Goal: Task Accomplishment & Management: Use online tool/utility

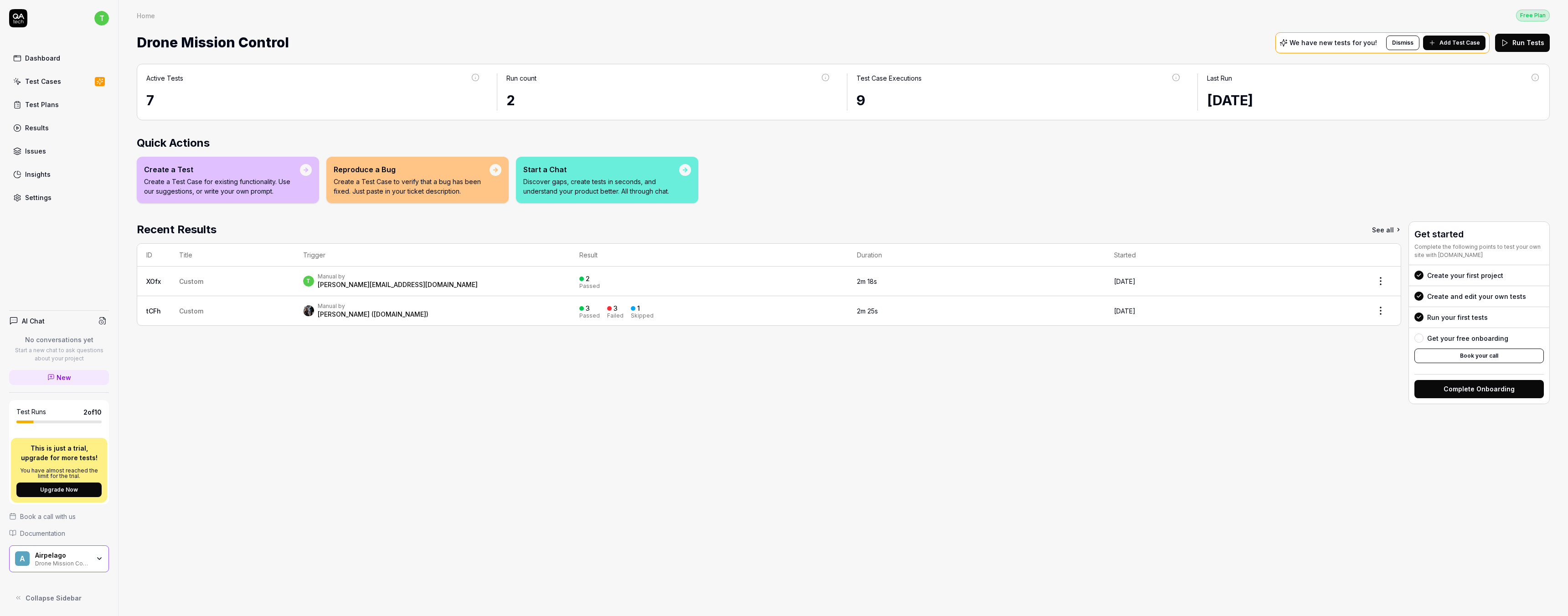
click at [33, 200] on div "Settings" at bounding box center [38, 198] width 26 height 10
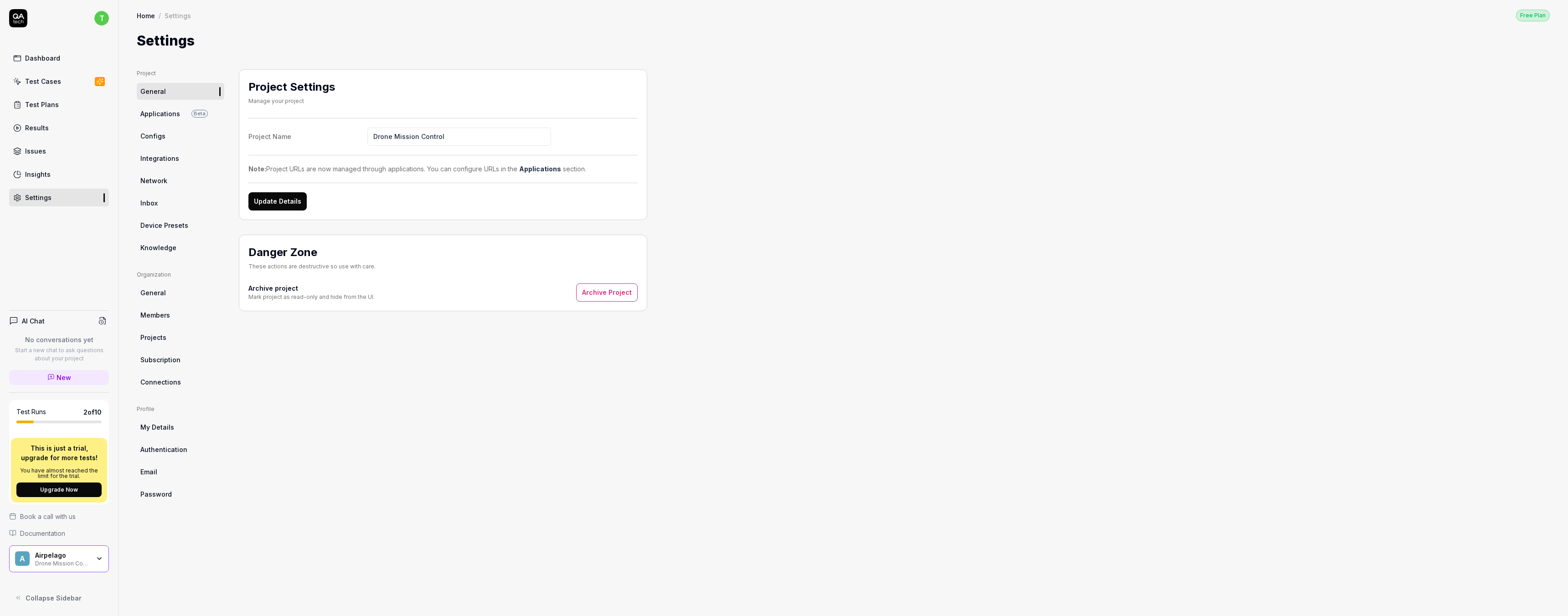
click at [163, 314] on span "Members" at bounding box center [155, 315] width 30 height 10
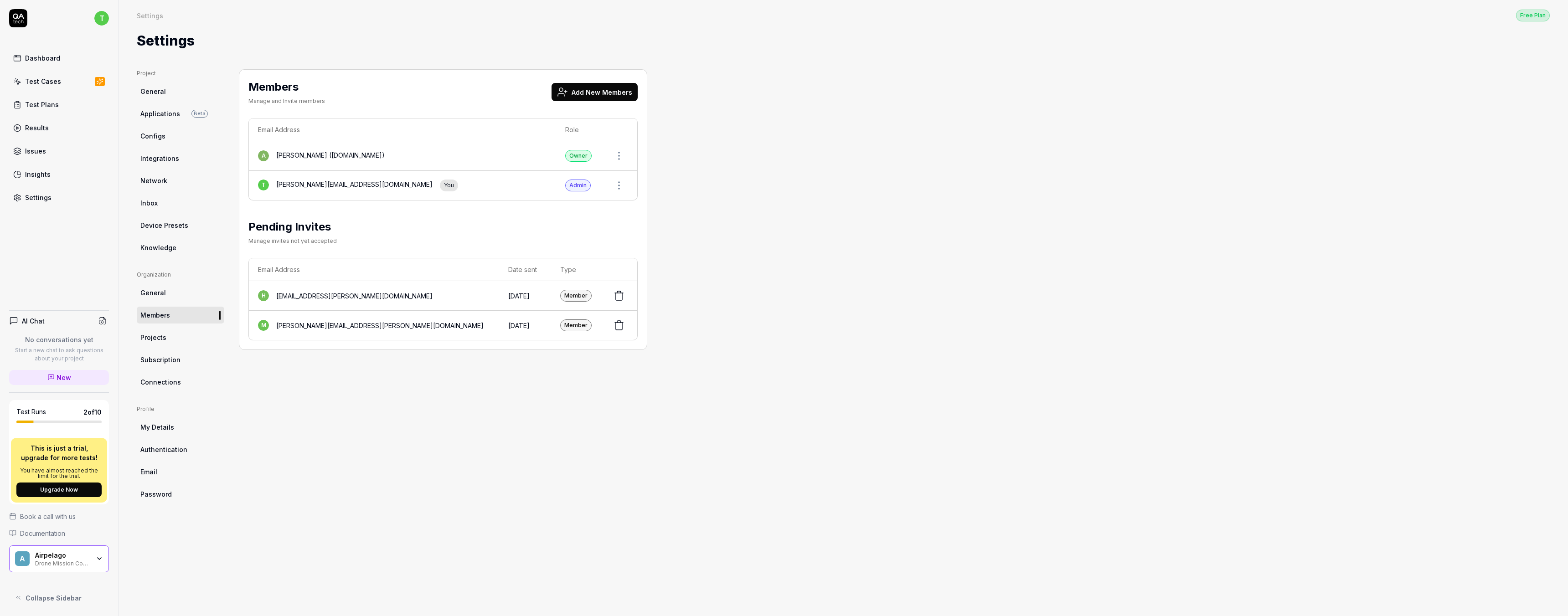
click at [49, 81] on div "Test Cases" at bounding box center [43, 82] width 36 height 10
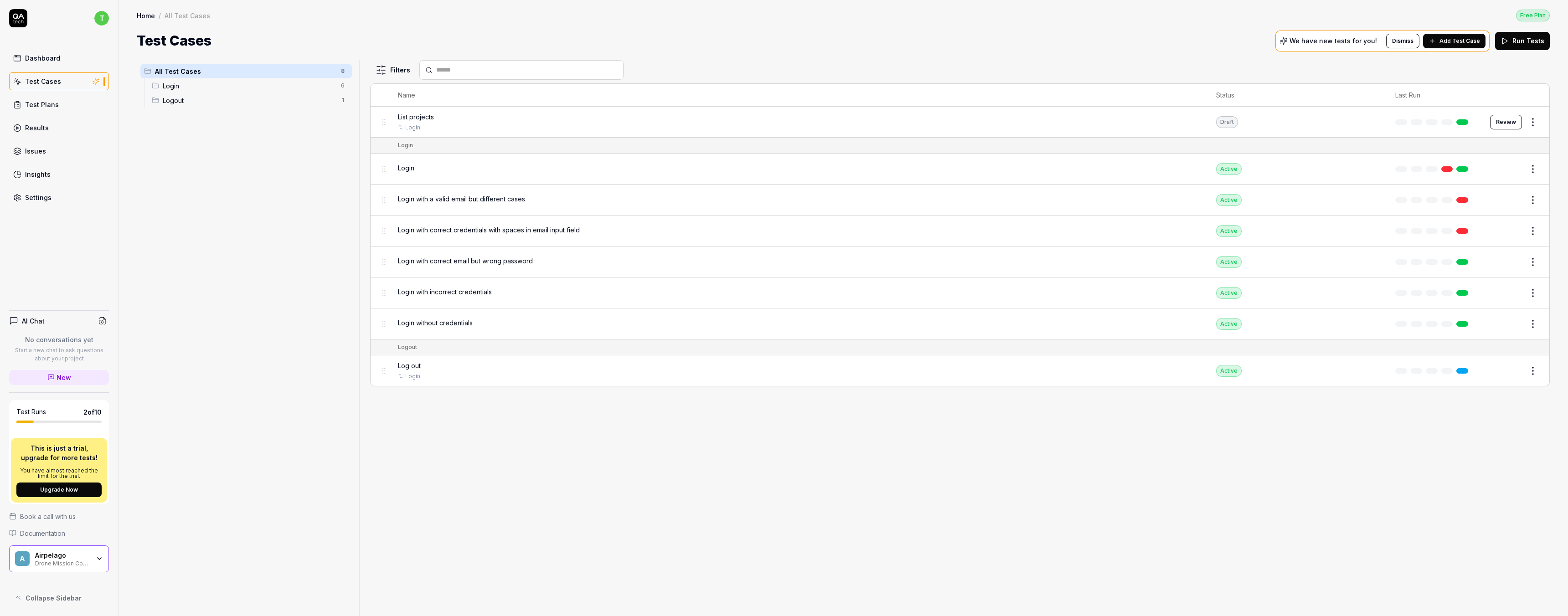
click at [424, 119] on span "List projects" at bounding box center [416, 117] width 36 height 10
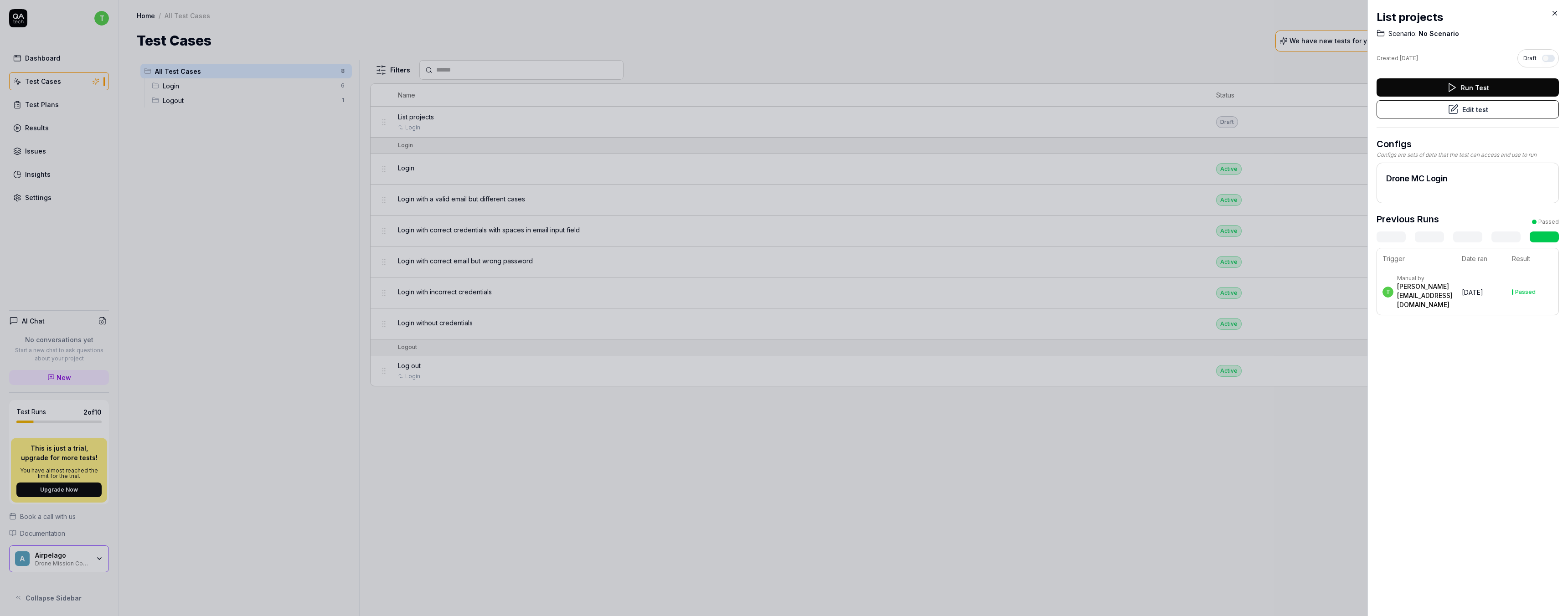
click at [1433, 268] on th "Trigger" at bounding box center [1416, 259] width 79 height 21
click at [1433, 278] on div "Manual by" at bounding box center [1424, 279] width 55 height 7
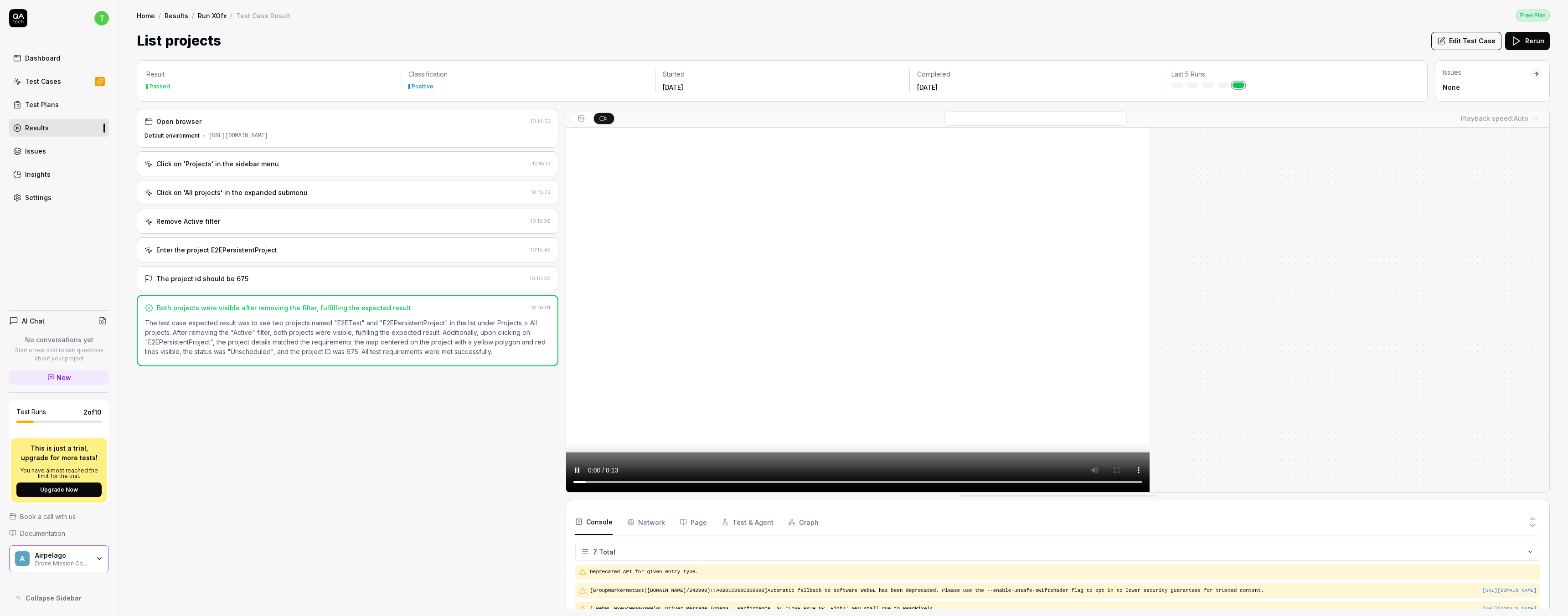
scroll to position [63, 0]
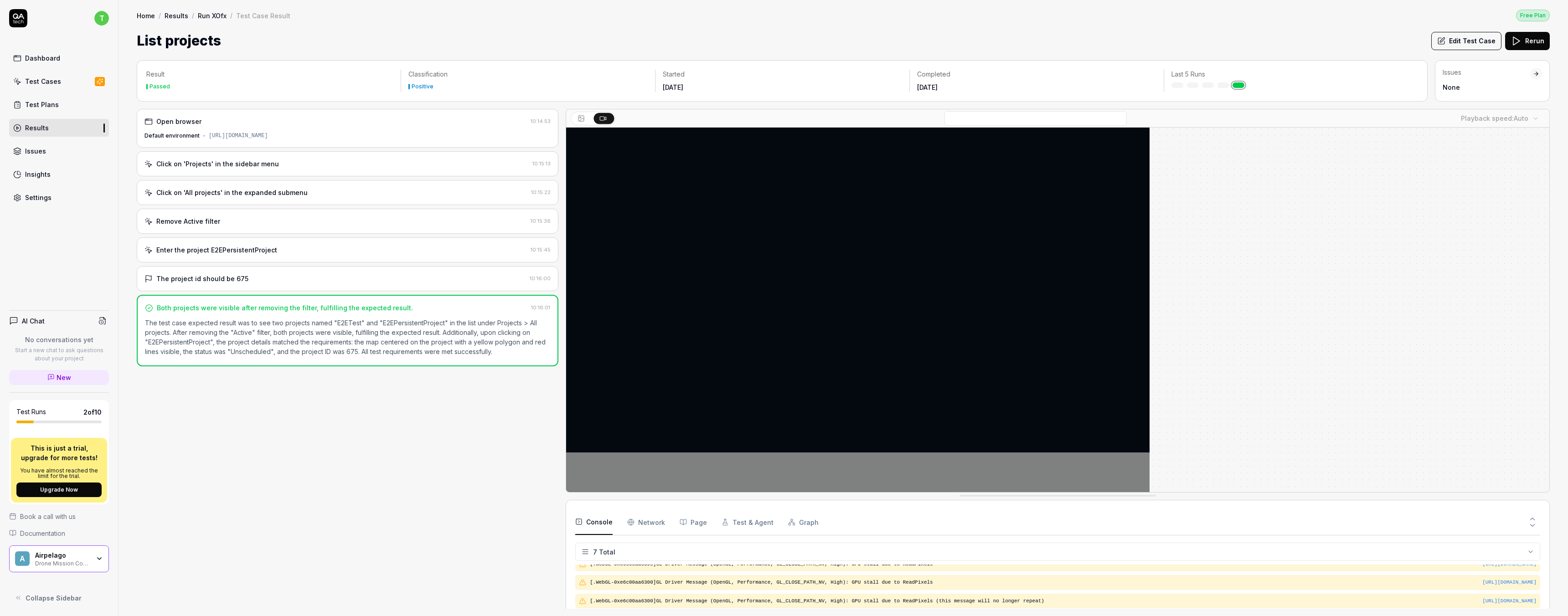
click at [222, 278] on div "The project id should be 675" at bounding box center [202, 279] width 92 height 10
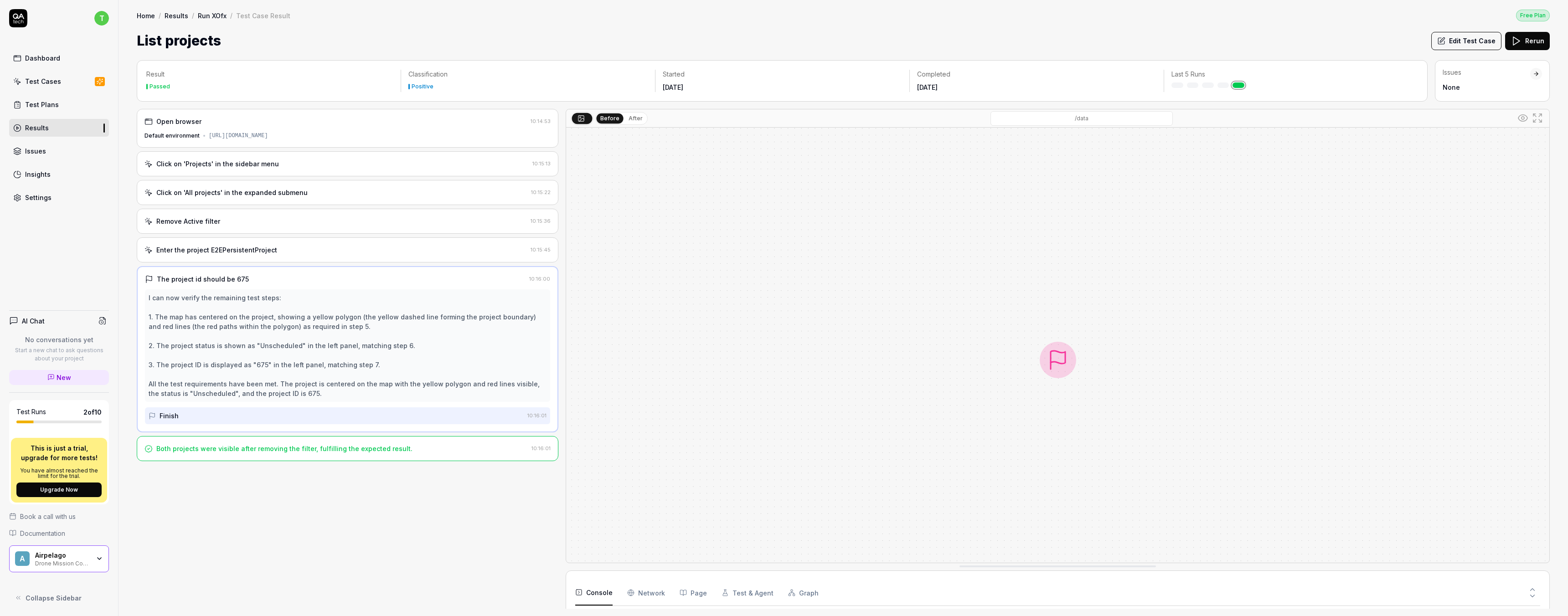
scroll to position [50, 0]
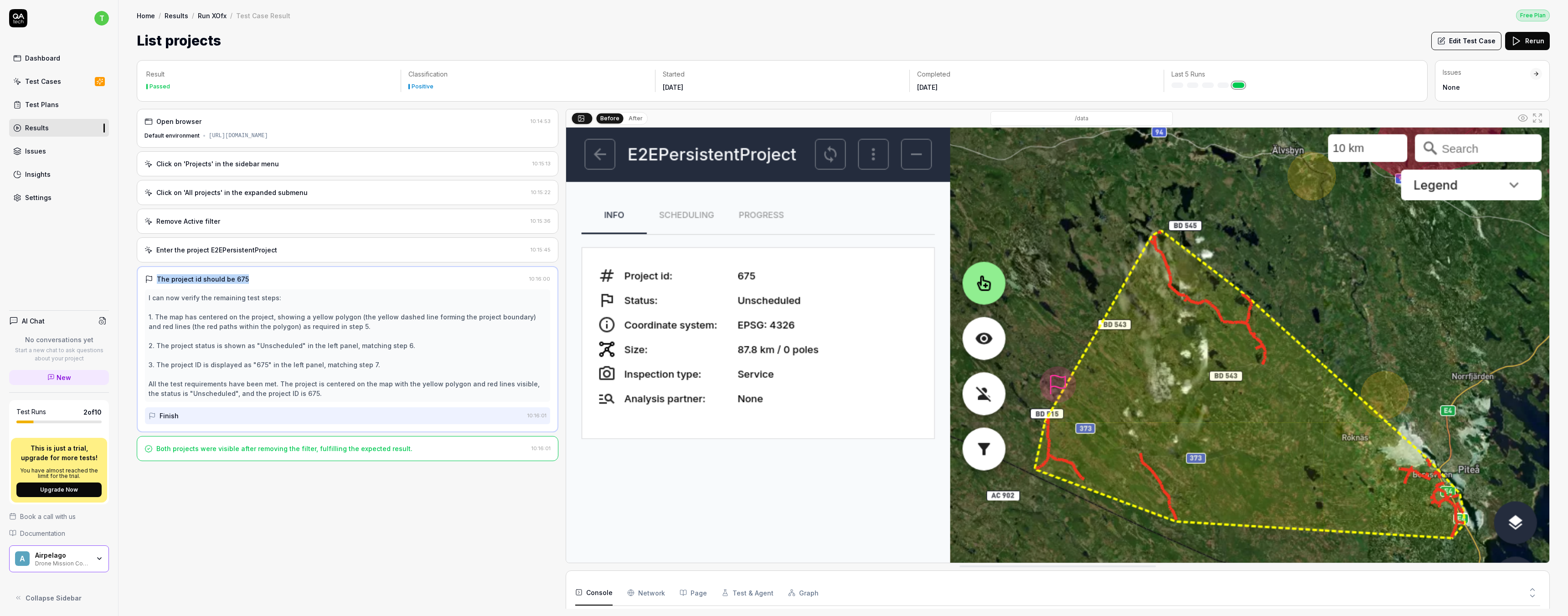
click at [254, 275] on div "The project id should be 675" at bounding box center [335, 279] width 380 height 10
click at [261, 282] on div "The project id should be 675" at bounding box center [335, 279] width 380 height 10
click at [64, 80] on link "Test Cases" at bounding box center [59, 81] width 100 height 18
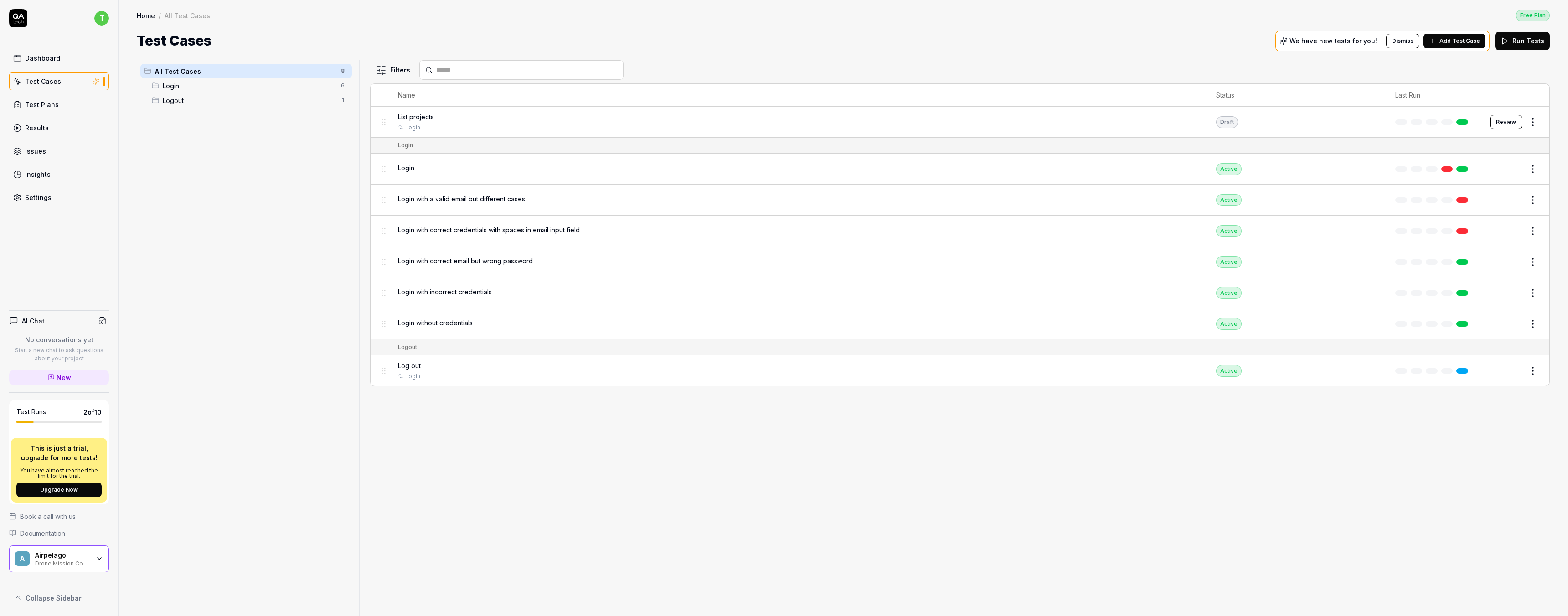
click at [1458, 35] on button "Add Test Case" at bounding box center [1454, 41] width 63 height 15
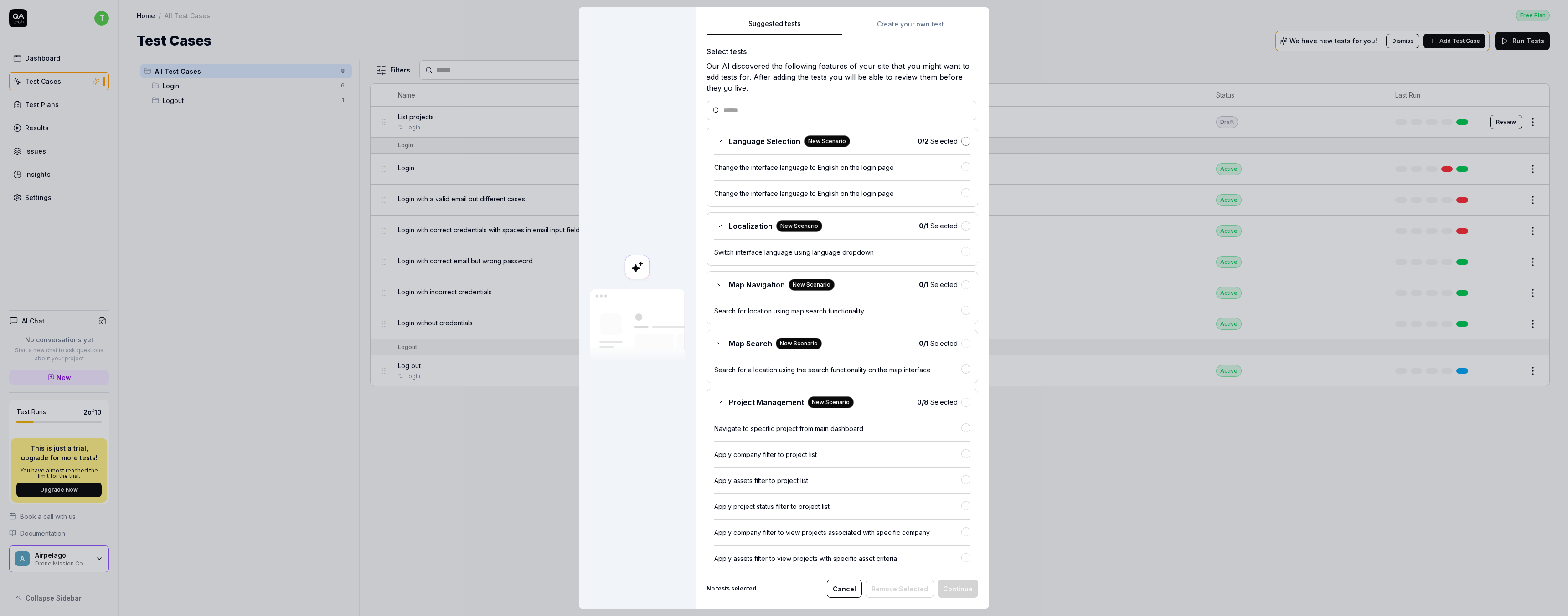
click at [964, 142] on button "button" at bounding box center [965, 141] width 9 height 9
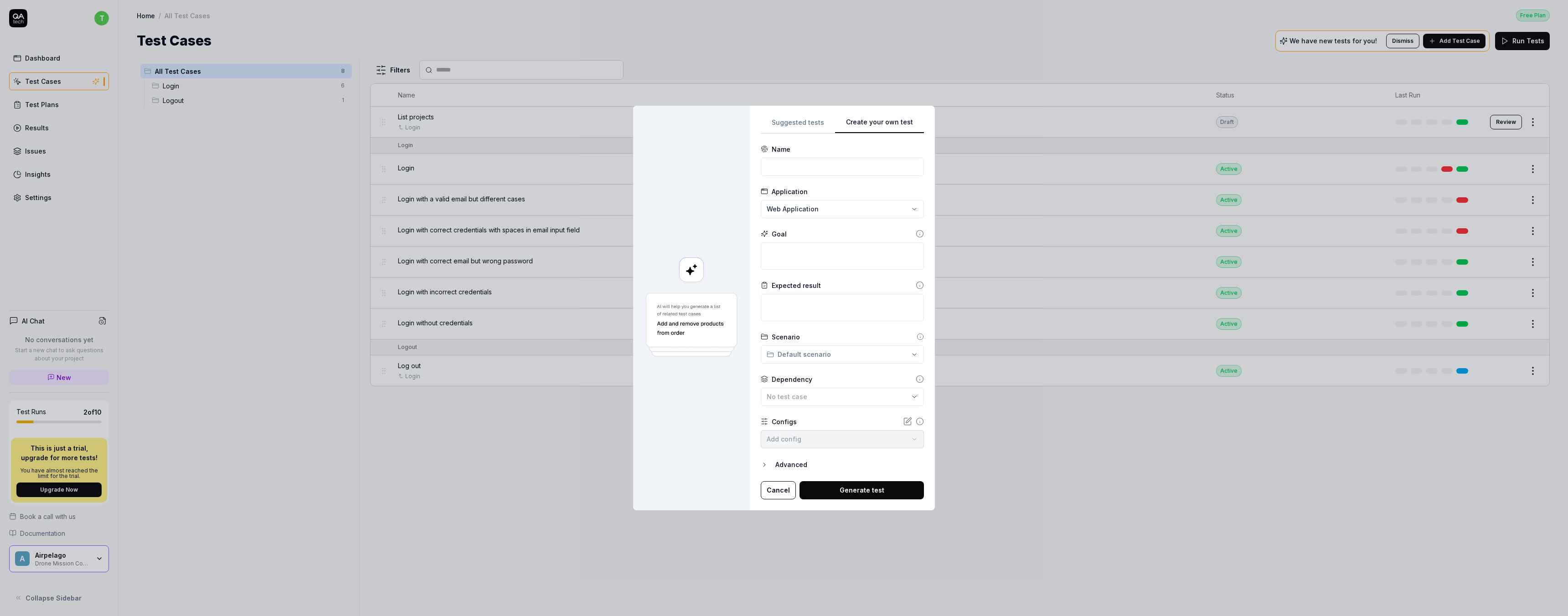
click at [903, 24] on div "Create your own test Suggested tests Create your own test Name Application Web …" at bounding box center [784, 308] width 1568 height 616
click at [819, 446] on body "t Dashboard Test Cases Test Plans Results Issues Insights Settings AI Chat No c…" at bounding box center [784, 308] width 1568 height 616
click at [719, 469] on div "**********" at bounding box center [784, 308] width 1568 height 616
click at [779, 490] on button "Cancel" at bounding box center [779, 491] width 35 height 18
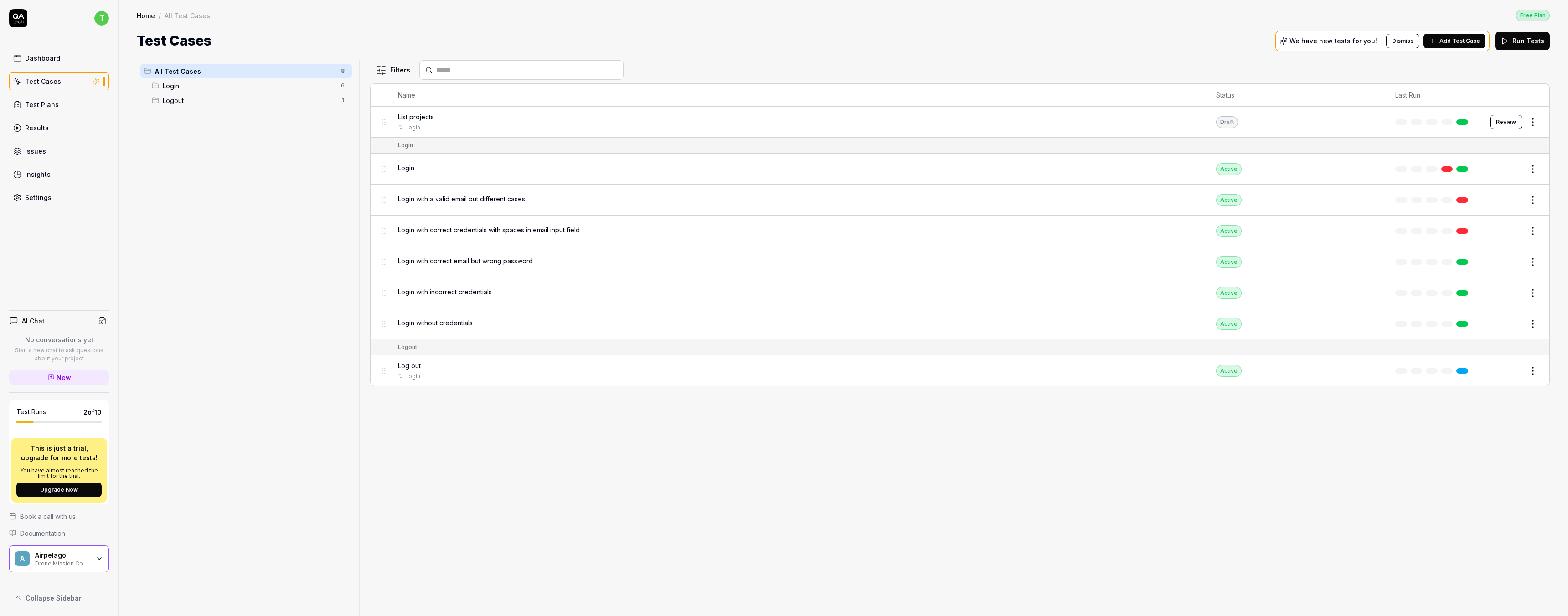
click at [654, 486] on div "Filters Name Status Last Run List projects Login Draft Review Login Login Activ…" at bounding box center [960, 338] width 1180 height 556
click at [425, 121] on span "List projects" at bounding box center [416, 117] width 36 height 10
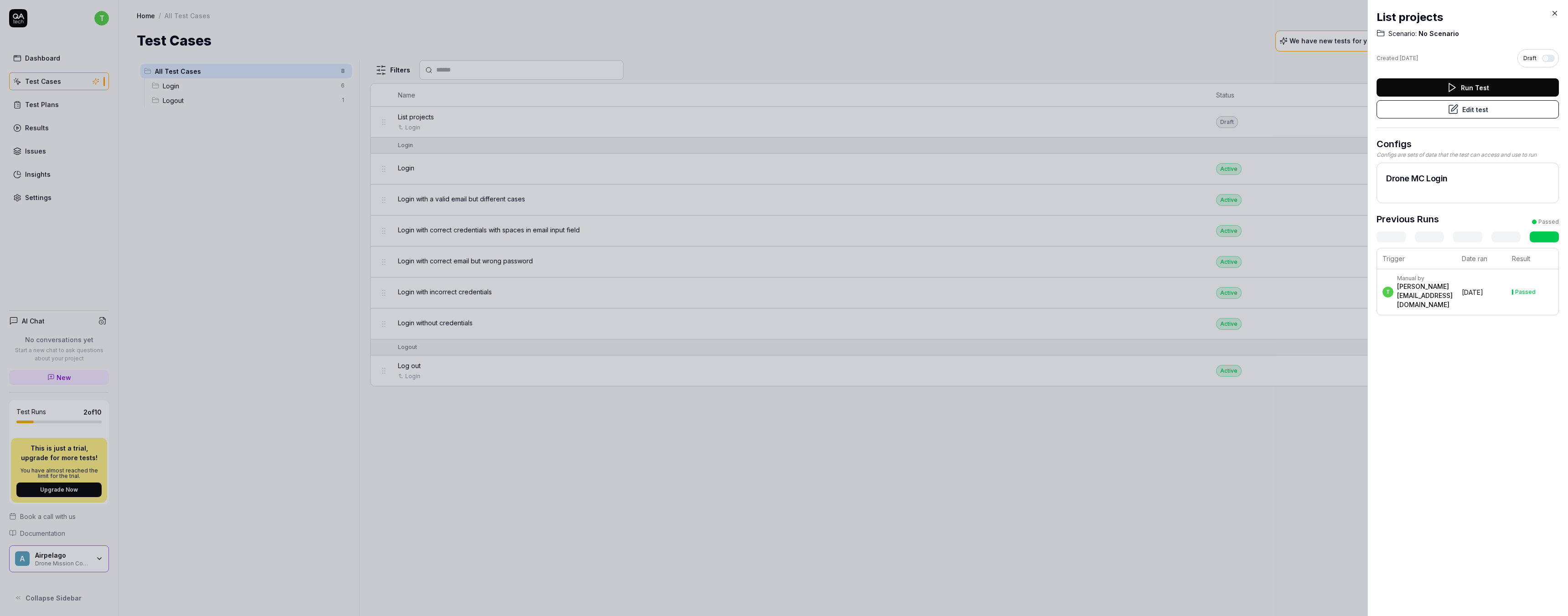
click at [1488, 86] on button "Run Test" at bounding box center [1468, 88] width 183 height 18
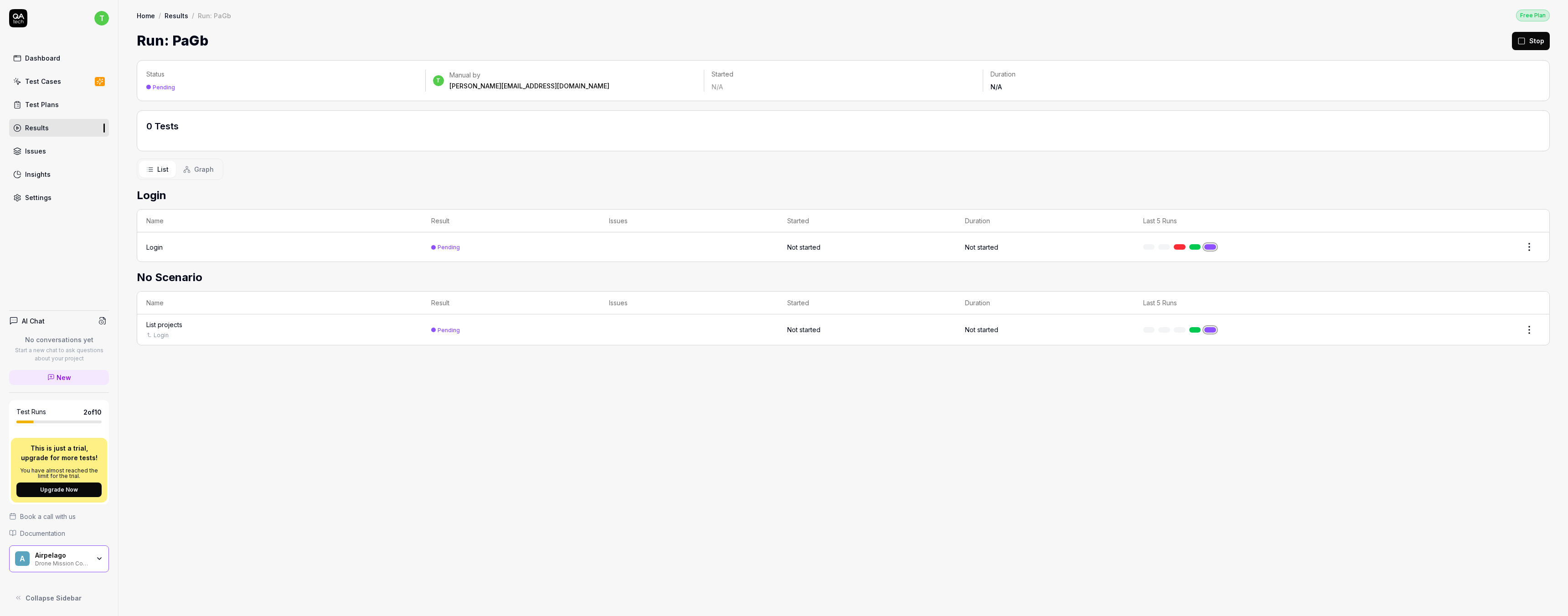
click at [1210, 246] on link at bounding box center [1209, 247] width 12 height 5
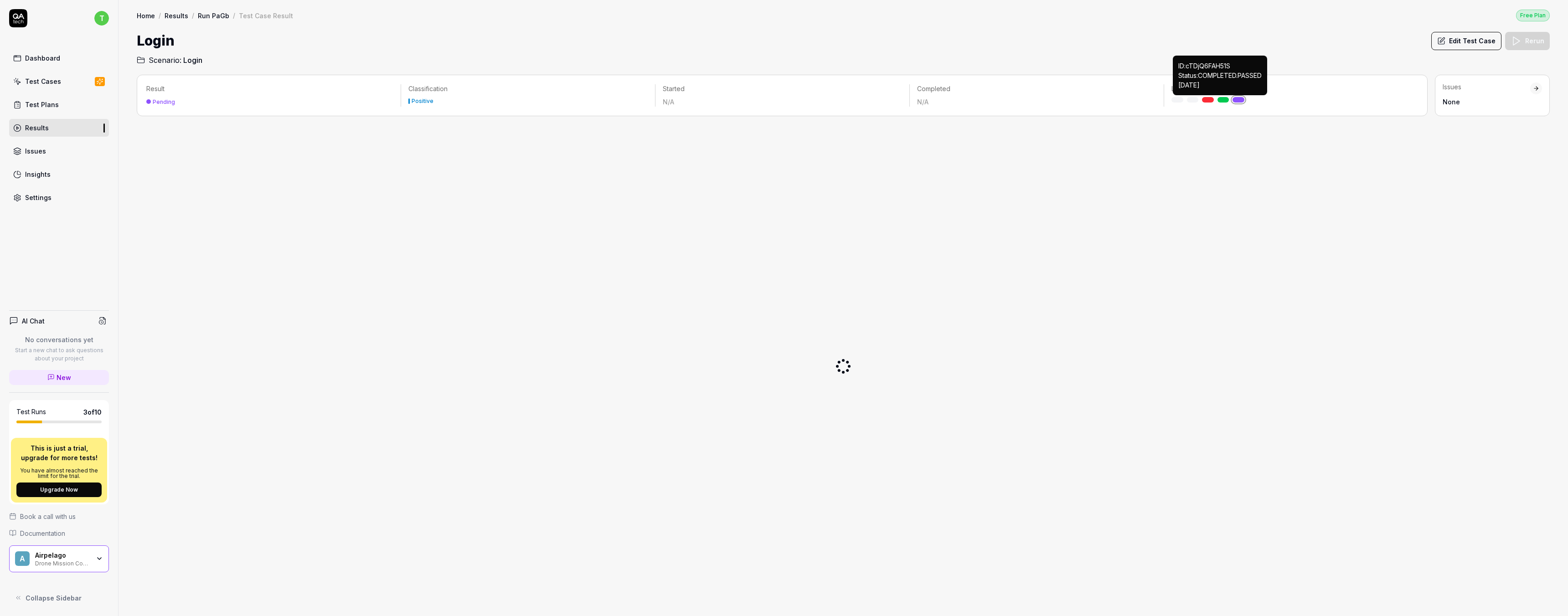
click at [1223, 97] on link at bounding box center [1223, 100] width 12 height 5
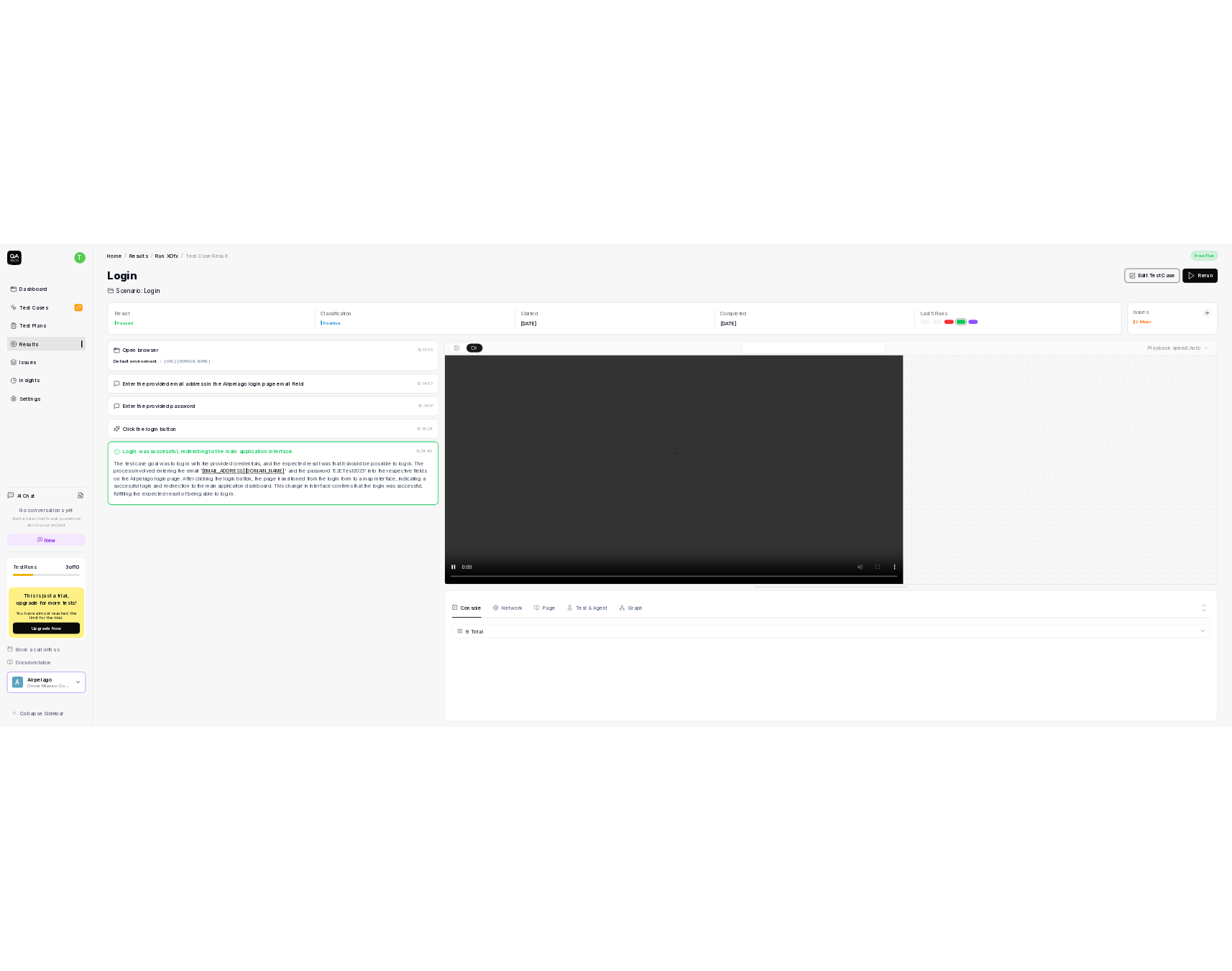
scroll to position [158, 0]
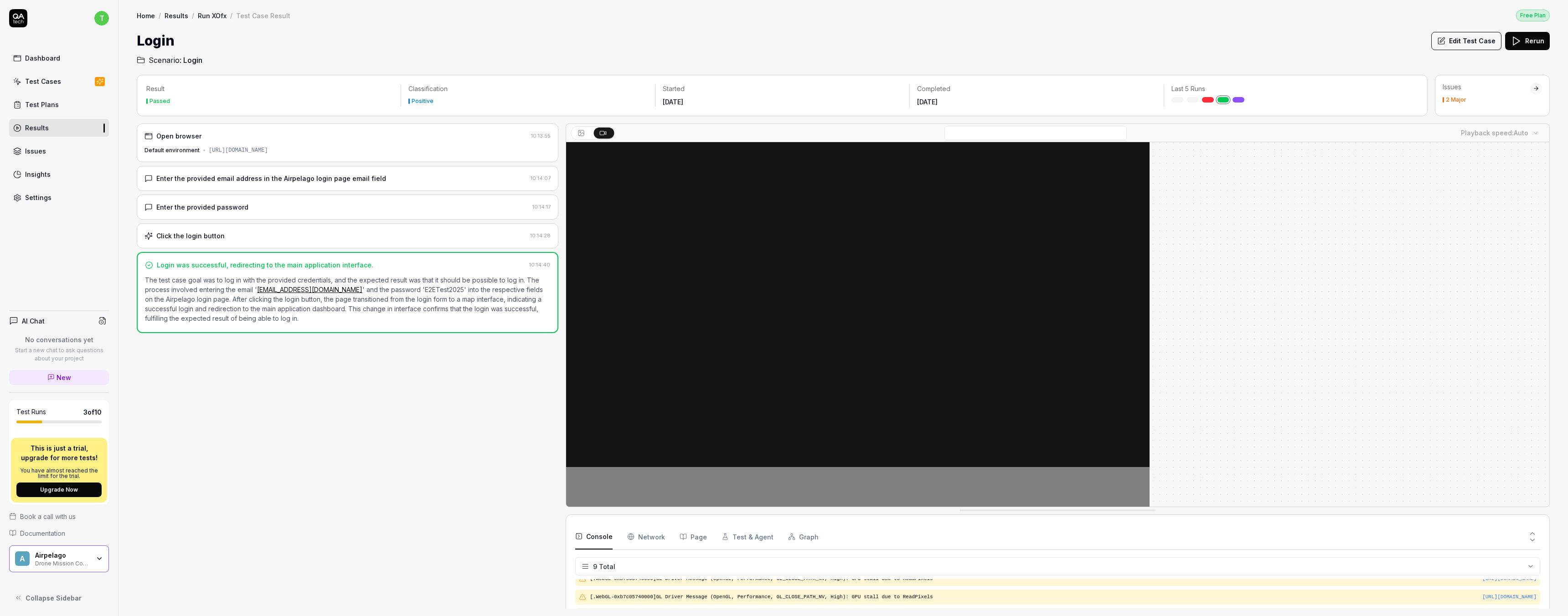
click at [1541, 89] on div at bounding box center [1536, 88] width 12 height 12
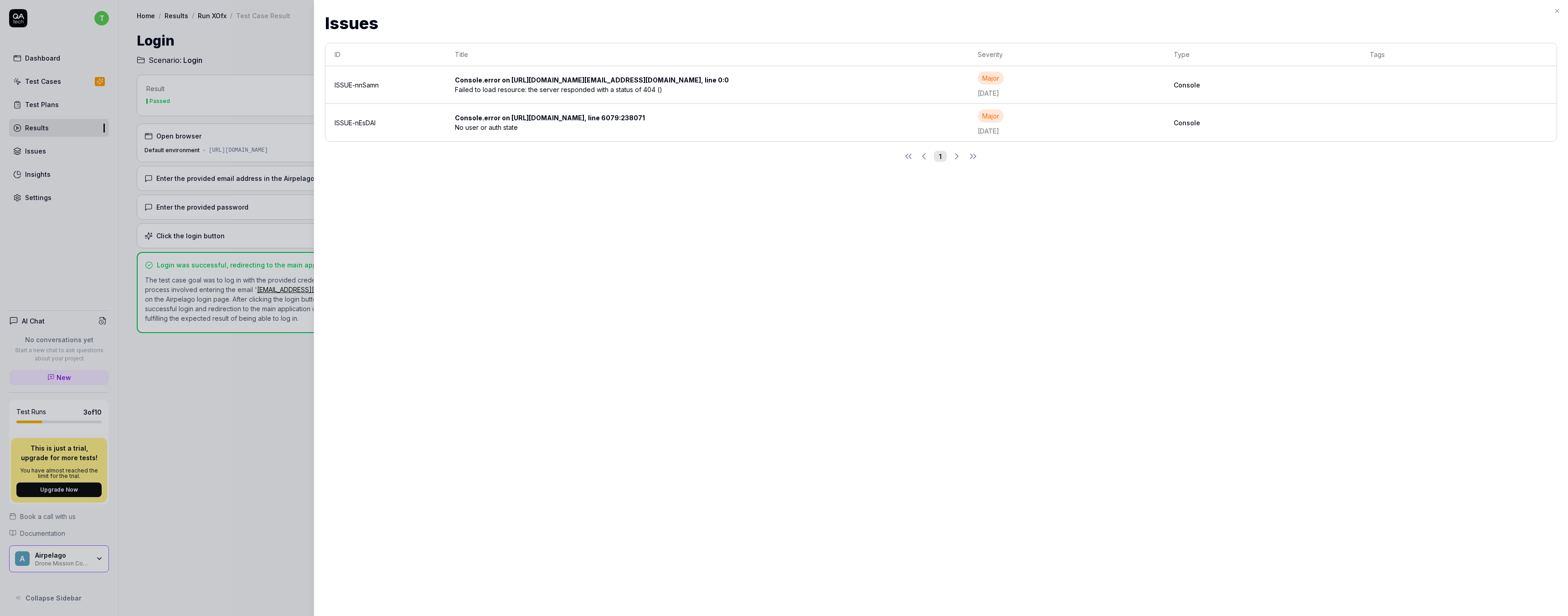
click at [1555, 10] on icon "button" at bounding box center [1557, 11] width 7 height 7
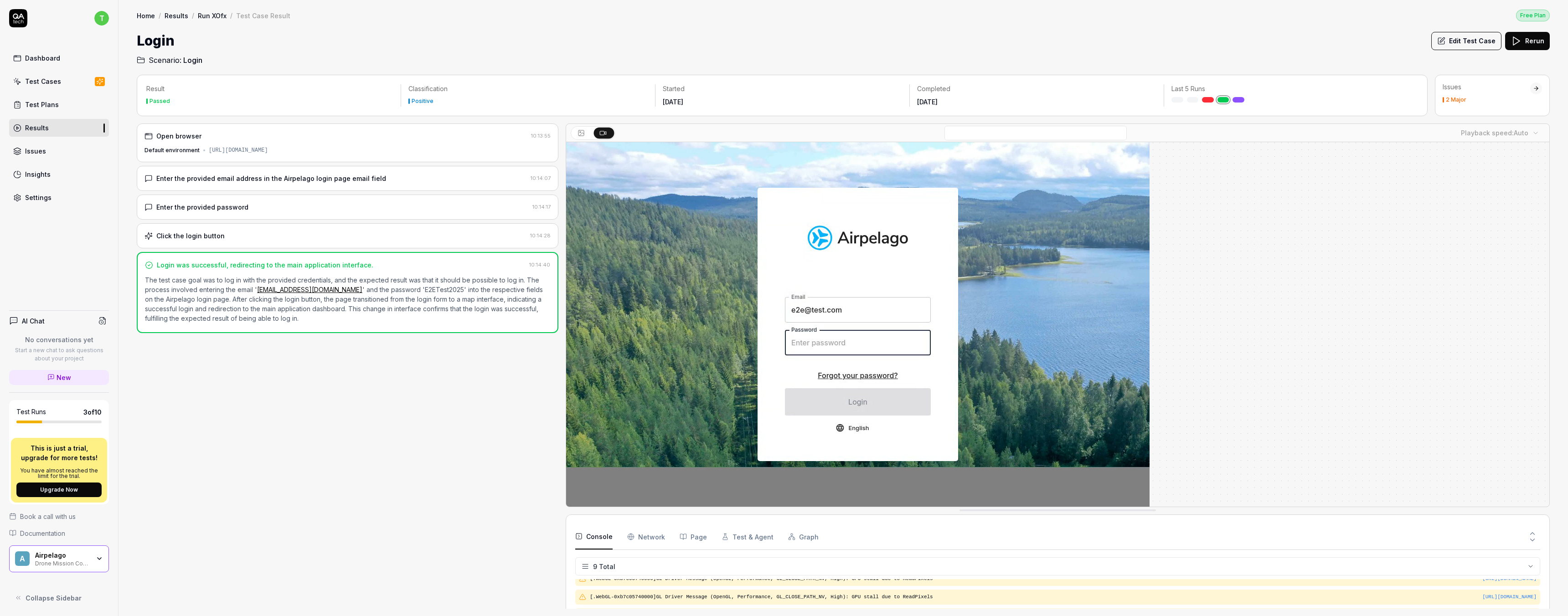
click at [174, 14] on link "Results" at bounding box center [176, 15] width 24 height 9
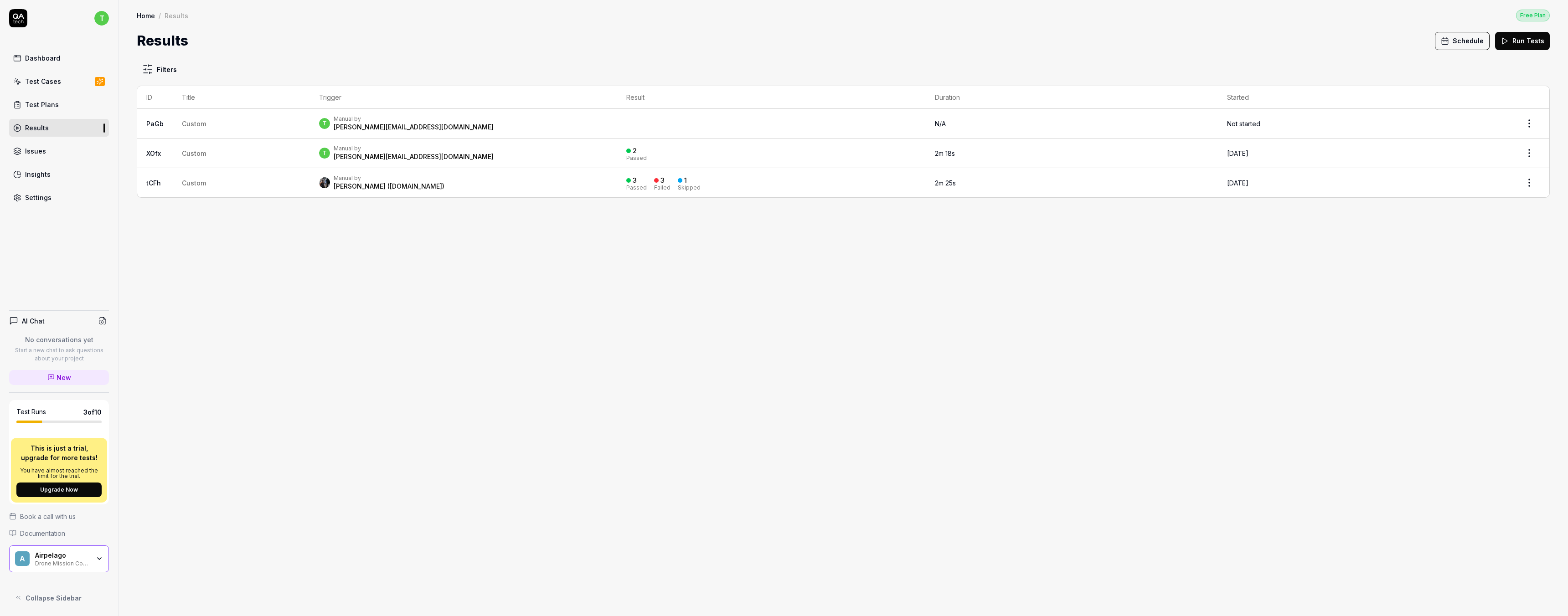
click at [48, 78] on div "Test Cases" at bounding box center [43, 82] width 36 height 10
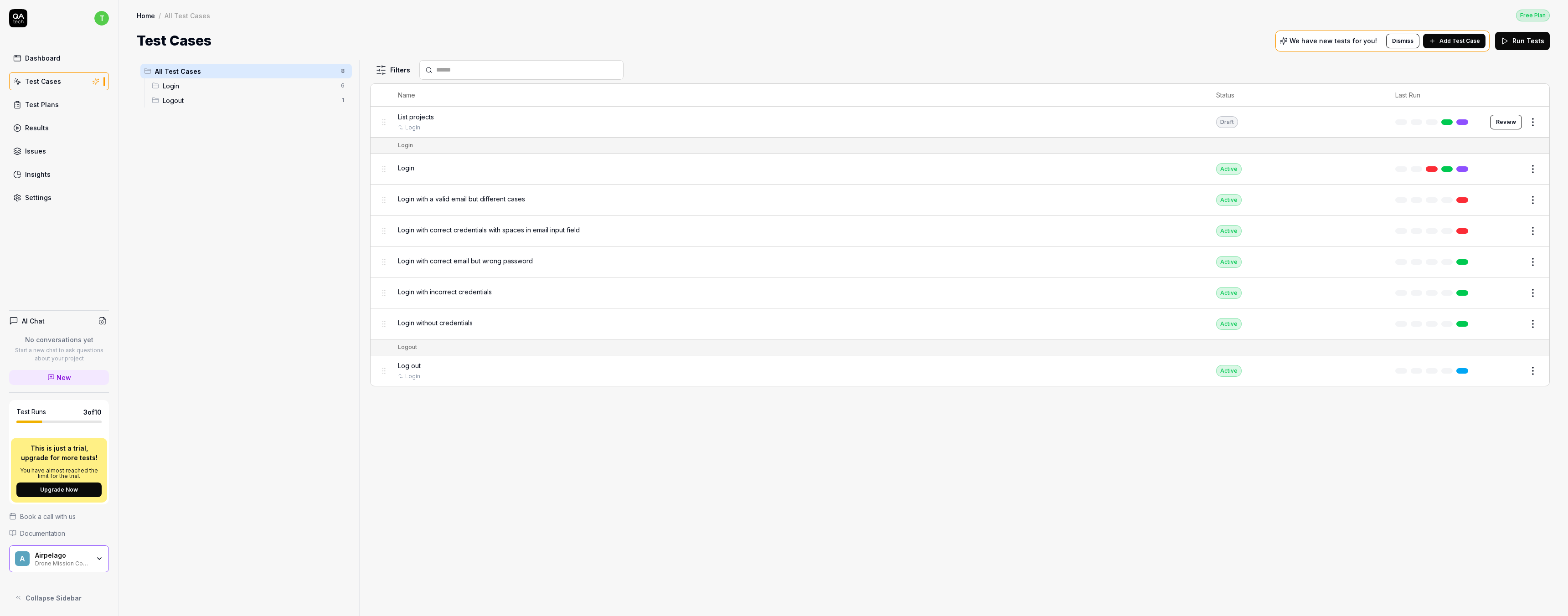
click at [1464, 122] on link at bounding box center [1462, 122] width 12 height 5
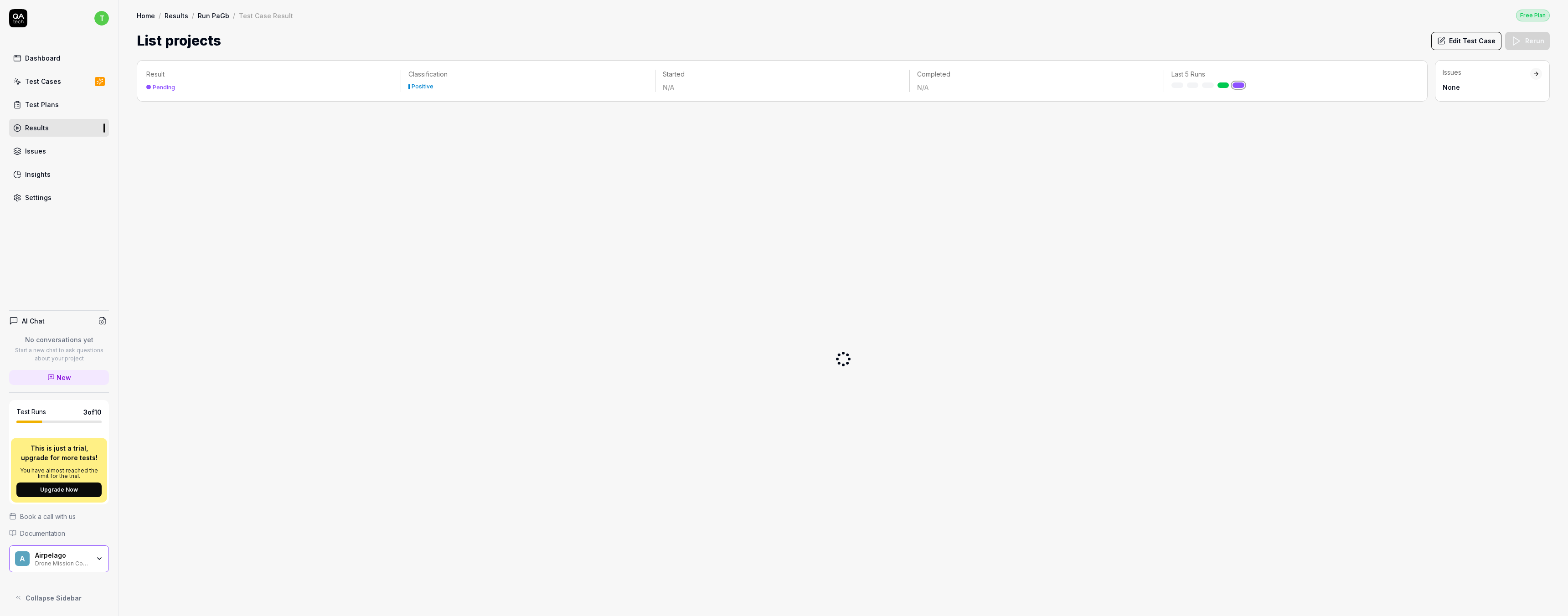
click at [235, 148] on div at bounding box center [843, 359] width 1413 height 500
